Goal: Check status: Check status

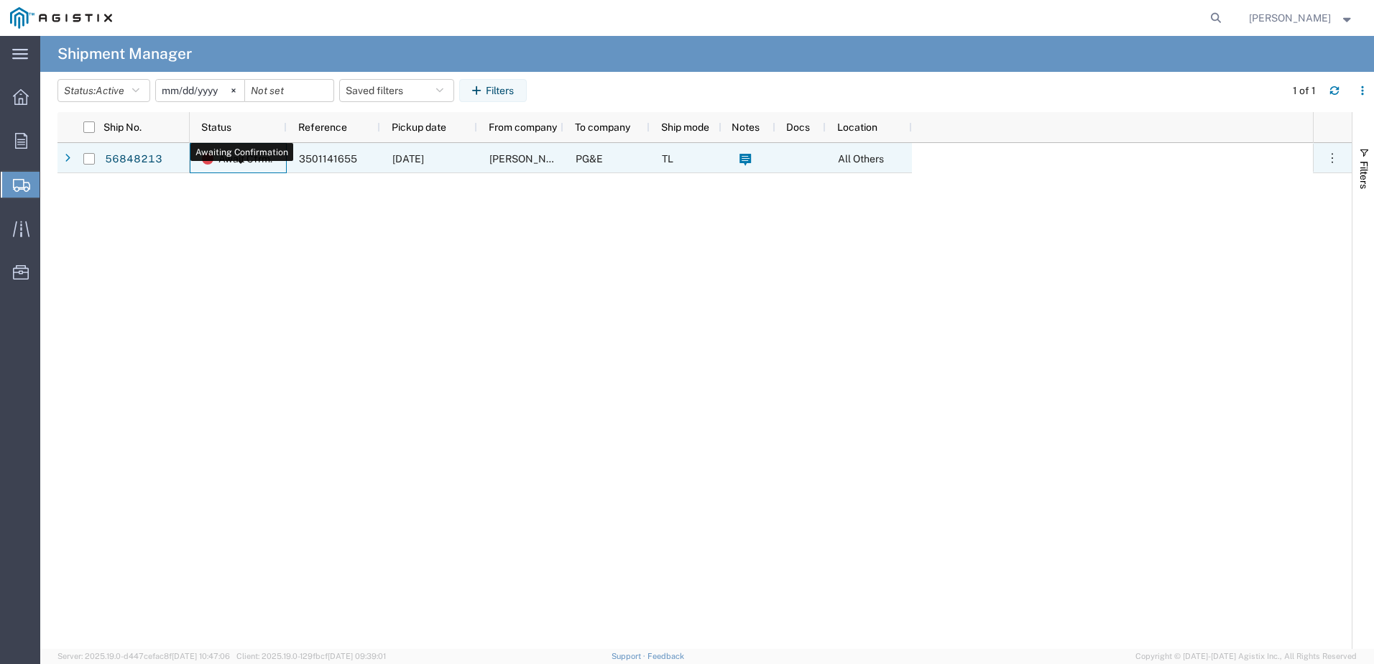
click at [220, 152] on span "Await Cfrm." at bounding box center [245, 159] width 54 height 30
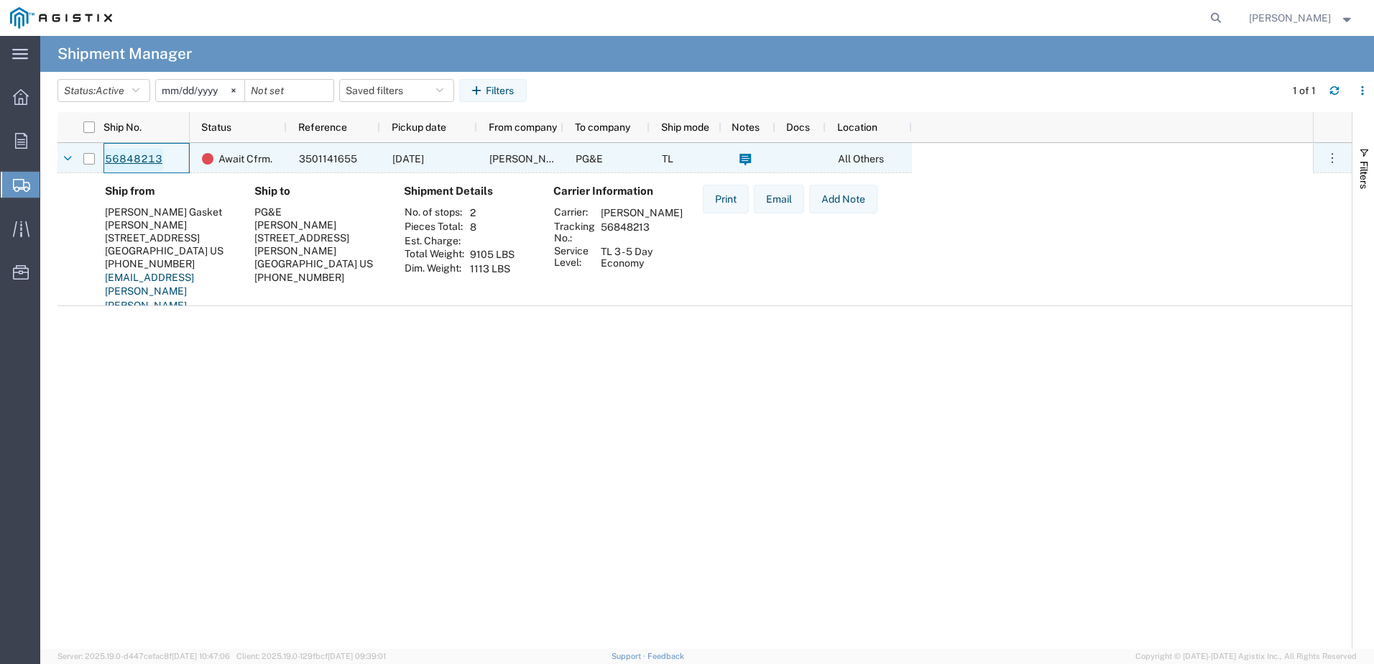
click at [147, 160] on link "56848213" at bounding box center [133, 159] width 59 height 23
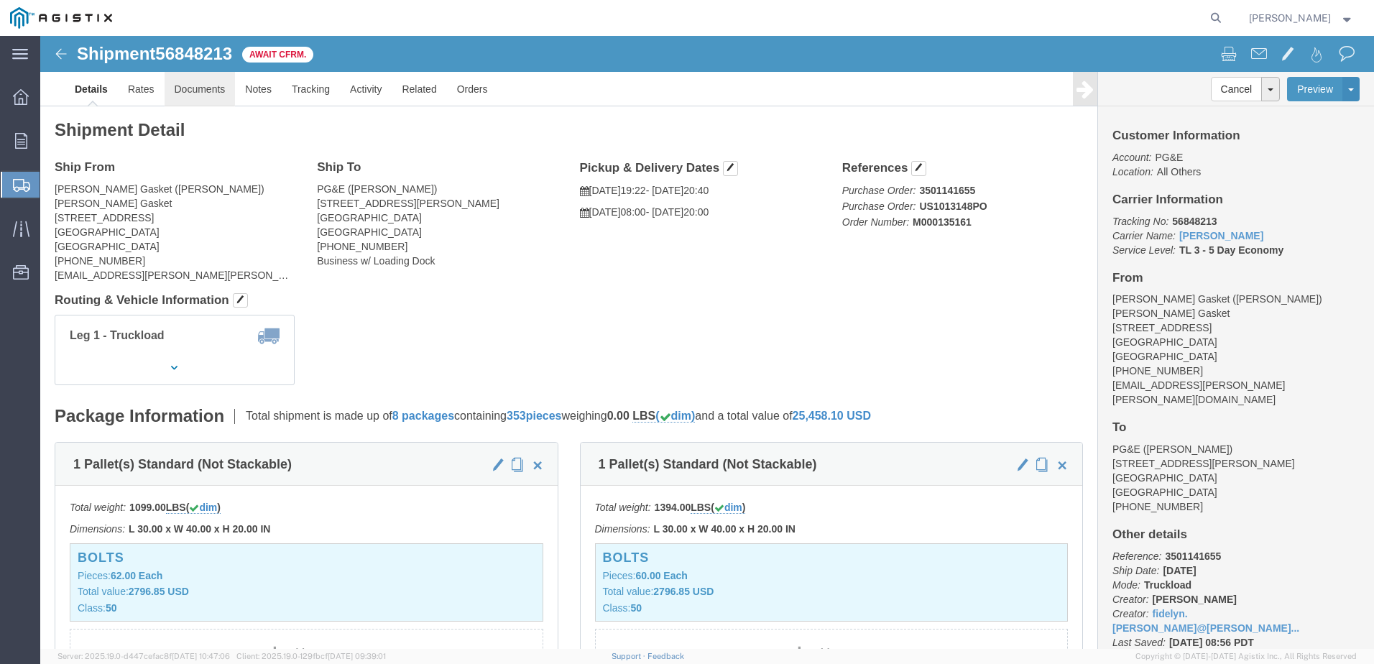
click link "Documents"
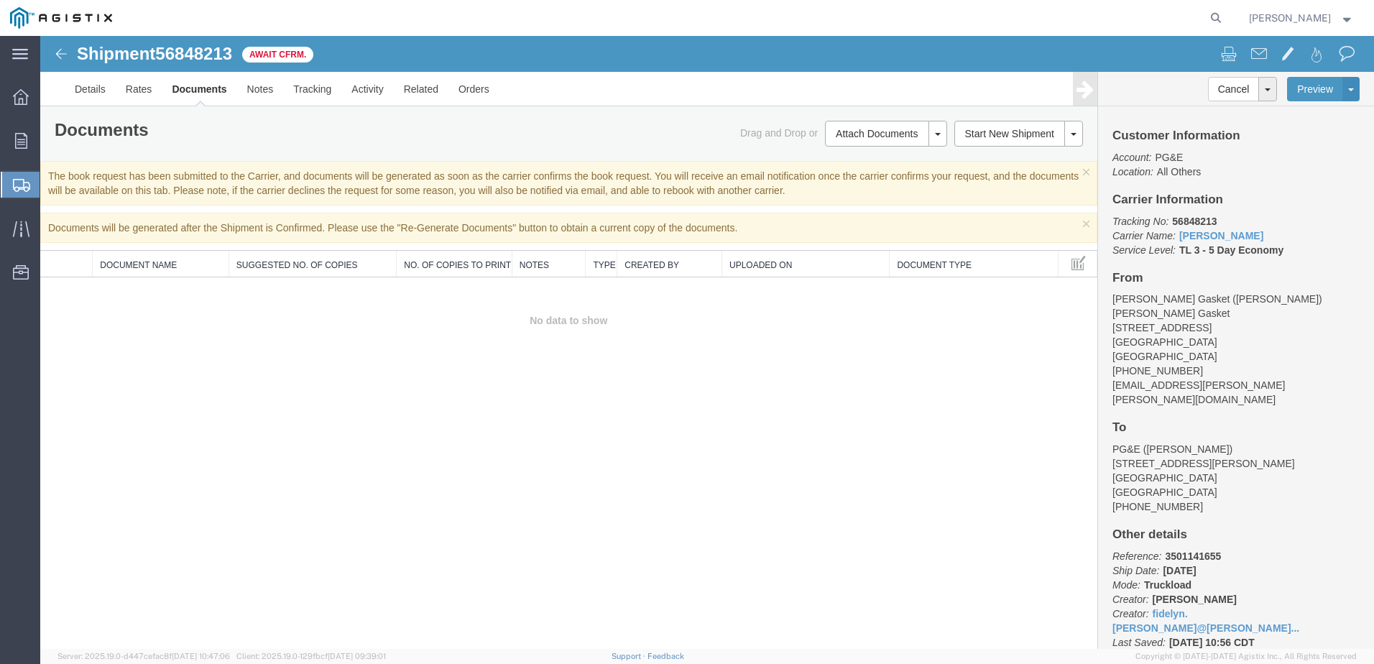
click at [59, 44] on div "Shipment 56848213 0 of 0 Await Cfrm. Details Rates Documents Notes Tracking Act…" at bounding box center [707, 71] width 1334 height 70
click at [61, 53] on img at bounding box center [60, 53] width 17 height 17
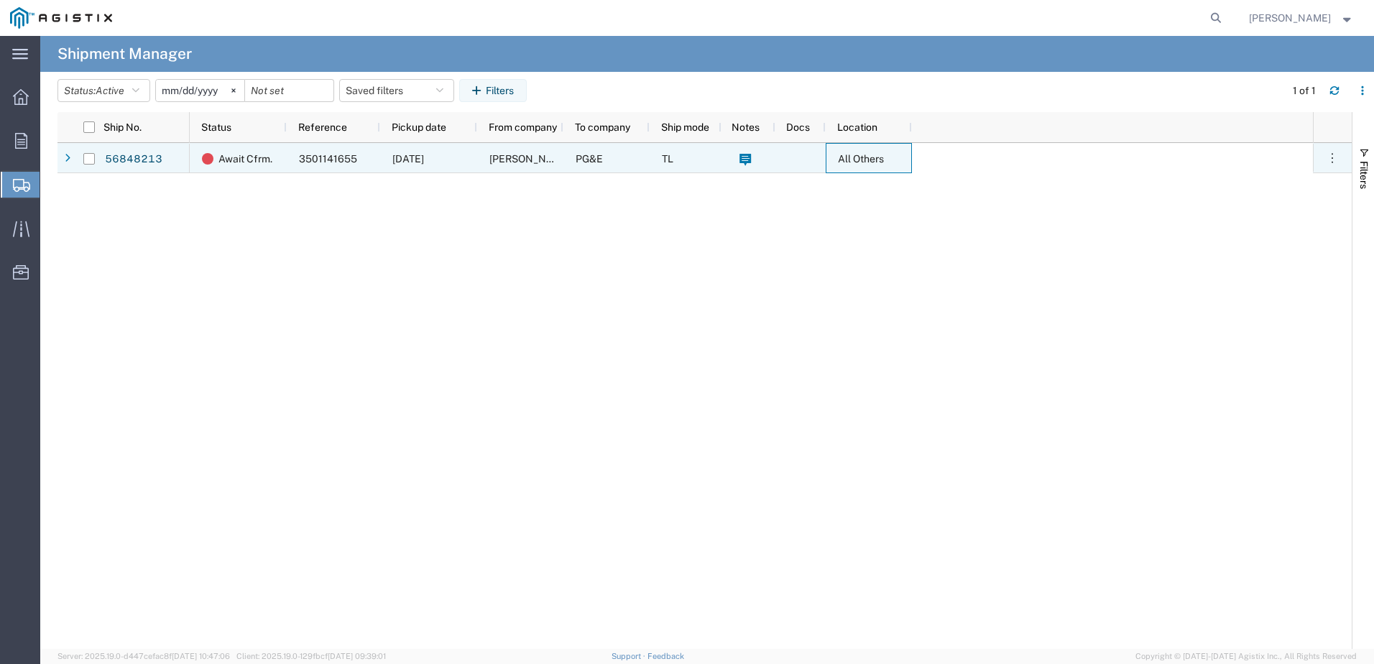
click at [859, 156] on span "All Others" at bounding box center [861, 158] width 46 height 11
